Goal: Use online tool/utility

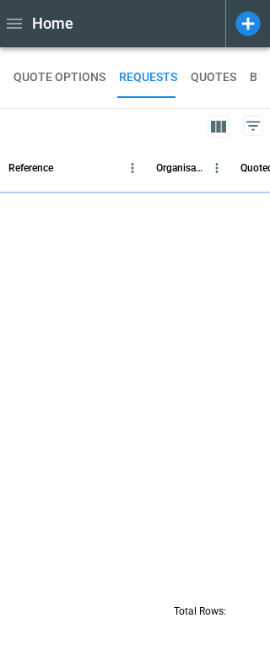
click at [246, 27] on icon at bounding box center [249, 24] width 30 height 30
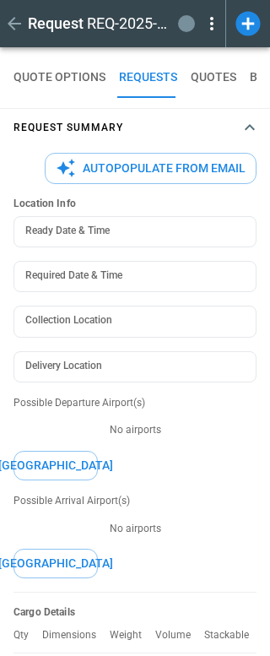
type textarea "*"
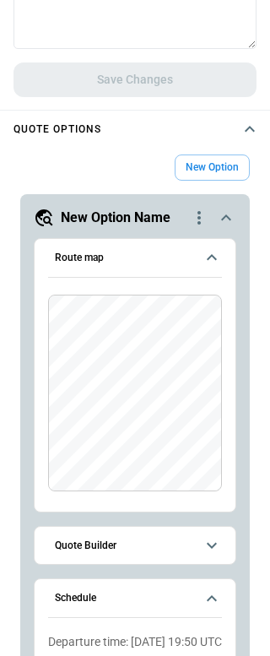
scroll to position [724, 0]
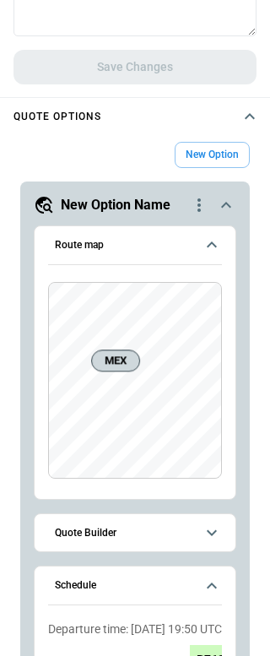
click at [221, 375] on div "MEX" at bounding box center [135, 380] width 174 height 197
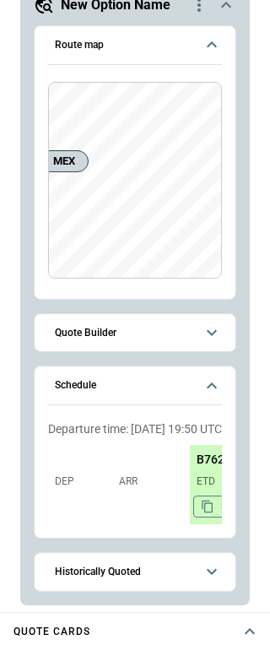
scroll to position [967, 0]
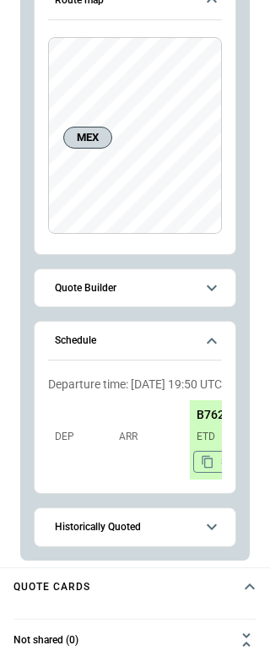
drag, startPoint x: 149, startPoint y: 247, endPoint x: 149, endPoint y: 299, distance: 51.5
click at [149, 299] on div "**********" at bounding box center [135, 264] width 203 height 566
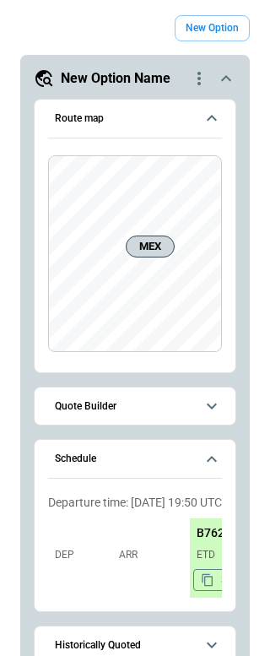
scroll to position [0, 0]
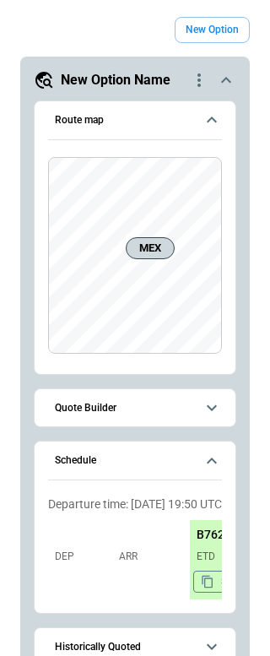
click at [90, 409] on h6 "Quote Builder" at bounding box center [86, 407] width 62 height 11
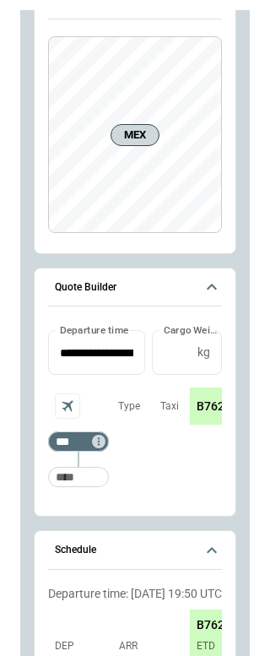
scroll to position [130, 0]
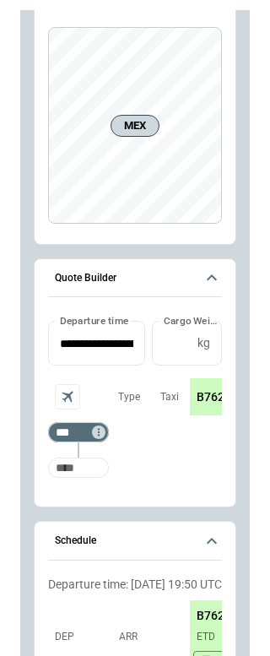
click at [78, 470] on input "Too short" at bounding box center [78, 467] width 54 height 30
type input "***"
